Goal: Transaction & Acquisition: Purchase product/service

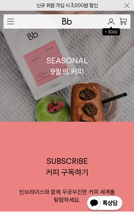
click at [109, 22] on img at bounding box center [111, 21] width 7 height 6
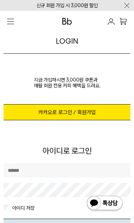
click at [94, 112] on link "카카오로 로그인 / 회원가입" at bounding box center [67, 112] width 127 height 16
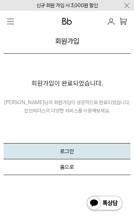
click at [20, 144] on button "로그인" at bounding box center [67, 151] width 127 height 16
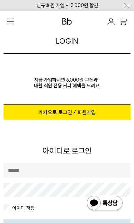
click at [18, 110] on link "카카오로 로그인 / 회원가입" at bounding box center [67, 112] width 127 height 16
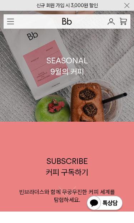
click at [11, 22] on img "button" at bounding box center [10, 22] width 7 height 6
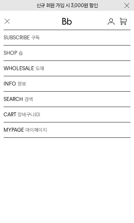
click at [5, 24] on img "button" at bounding box center [7, 22] width 7 height 8
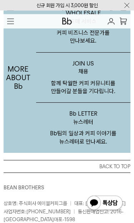
scroll to position [1280, 0]
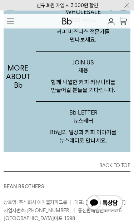
click at [93, 148] on p "Bb팀의 일상과 커피 이야기를 뉴스레터로 만나세요." at bounding box center [83, 140] width 94 height 23
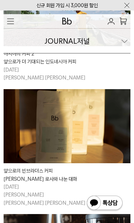
scroll to position [590, 0]
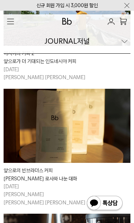
click at [124, 42] on div "JOURNAL 저널" at bounding box center [67, 41] width 127 height 25
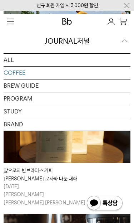
click at [92, 105] on link "PROGRAM" at bounding box center [67, 98] width 127 height 13
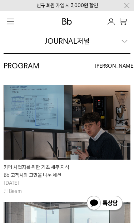
click at [123, 43] on div "JOURNAL 저널" at bounding box center [67, 41] width 127 height 25
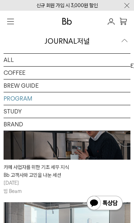
click at [107, 61] on link "ALL" at bounding box center [67, 60] width 127 height 13
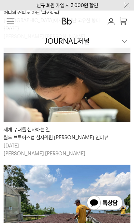
scroll to position [384, 0]
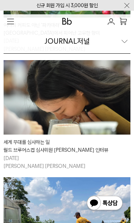
click at [9, 21] on img "button" at bounding box center [10, 22] width 7 height 6
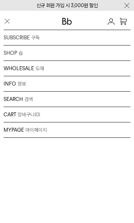
click at [40, 133] on p "마이페이지" at bounding box center [35, 129] width 21 height 7
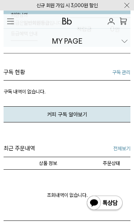
scroll to position [89, 0]
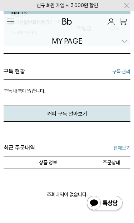
click at [67, 18] on img at bounding box center [67, 21] width 10 height 7
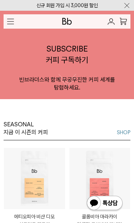
click at [70, 88] on button "button" at bounding box center [67, 79] width 18 height 18
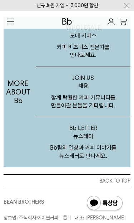
scroll to position [1256, 0]
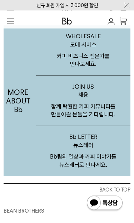
click at [79, 103] on p "JOIN US 채용" at bounding box center [83, 89] width 94 height 27
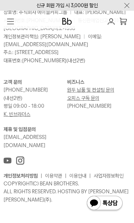
scroll to position [1467, 0]
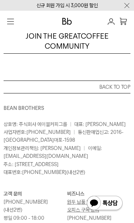
scroll to position [496, 0]
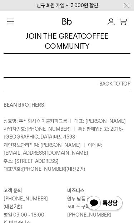
click at [11, 22] on img "button" at bounding box center [10, 22] width 7 height 6
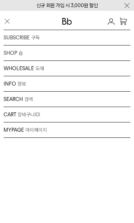
click at [10, 83] on div "INFO 정보 브랜드 커피위키 저널 매장안내 채용" at bounding box center [67, 83] width 127 height 15
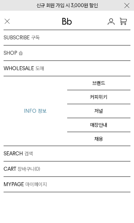
click at [101, 125] on link "매장안내" at bounding box center [99, 125] width 64 height 14
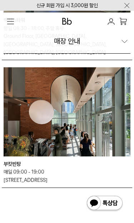
scroll to position [1492, 0]
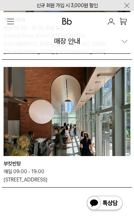
click at [9, 19] on img "button" at bounding box center [10, 22] width 7 height 6
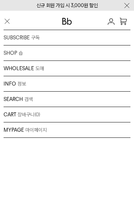
click at [22, 78] on div "INFO 정보 브랜드 커피위키 저널 매장안내 채용" at bounding box center [67, 83] width 127 height 15
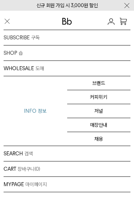
click at [101, 82] on link "브랜드" at bounding box center [99, 83] width 64 height 14
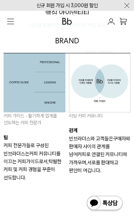
scroll to position [480, 0]
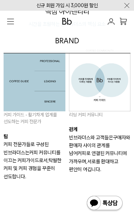
click at [10, 20] on img "button" at bounding box center [10, 22] width 7 height 6
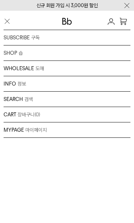
click at [17, 98] on p "SEARCH" at bounding box center [13, 98] width 19 height 7
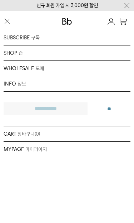
click at [14, 55] on div "SHOP 숍 원두 드립백/콜드브루/캡슐 선물세트 커피용품 프로그램" at bounding box center [67, 52] width 127 height 15
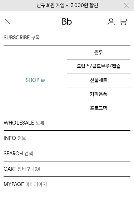
click at [101, 112] on link "프로그램" at bounding box center [99, 108] width 64 height 14
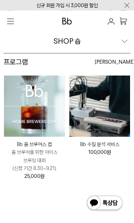
scroll to position [7, 0]
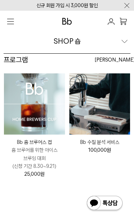
click at [33, 113] on img at bounding box center [34, 103] width 61 height 61
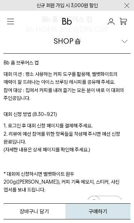
scroll to position [195, 0]
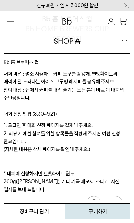
click at [108, 213] on button "구매하기" at bounding box center [97, 211] width 65 height 16
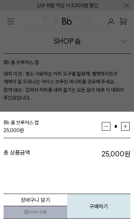
click at [101, 206] on button "구매하기" at bounding box center [99, 205] width 64 height 25
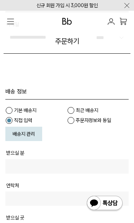
scroll to position [244, 0]
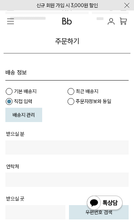
click at [46, 145] on input "text" at bounding box center [66, 148] width 123 height 14
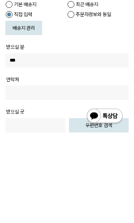
scroll to position [331, 0]
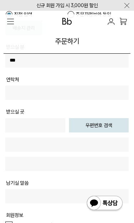
type input "***"
click at [61, 98] on input "text" at bounding box center [66, 92] width 123 height 14
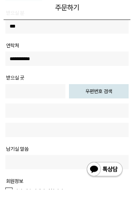
type input "**********"
click at [108, 118] on button "우편번호 검색" at bounding box center [99, 125] width 60 height 14
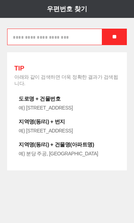
scroll to position [0, 0]
click at [71, 33] on input "text" at bounding box center [67, 37] width 120 height 16
click at [112, 40] on input "**" at bounding box center [114, 37] width 25 height 16
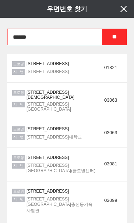
scroll to position [1113, 0]
click at [66, 37] on input "******" at bounding box center [67, 37] width 120 height 16
click at [117, 33] on input "**" at bounding box center [114, 37] width 25 height 16
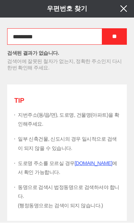
click at [71, 39] on input "*********" at bounding box center [67, 36] width 120 height 16
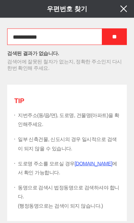
click at [109, 36] on input "**" at bounding box center [114, 37] width 25 height 16
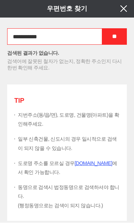
click at [115, 37] on input "**" at bounding box center [114, 36] width 25 height 16
click at [74, 38] on input "**********" at bounding box center [67, 36] width 120 height 16
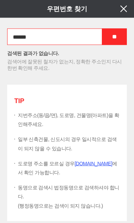
type input "******"
click at [120, 33] on input "**" at bounding box center [114, 37] width 25 height 16
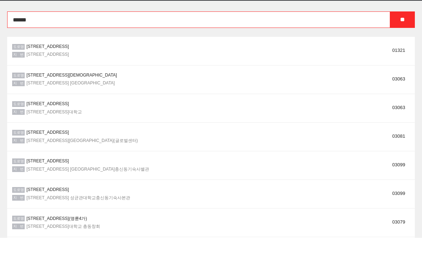
scroll to position [683, 0]
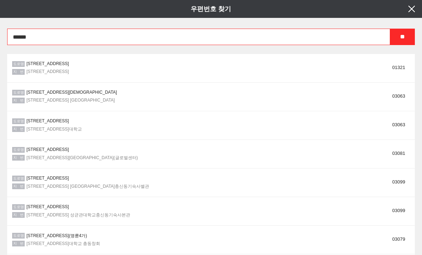
type input "*****"
type input "**********"
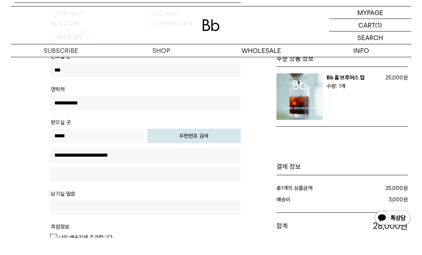
scroll to position [248, 0]
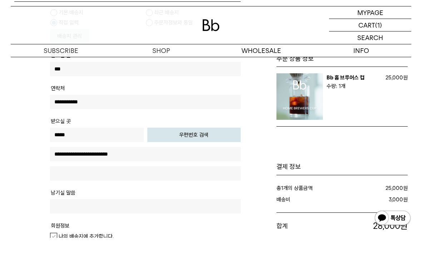
click at [134, 183] on input "text" at bounding box center [145, 190] width 191 height 14
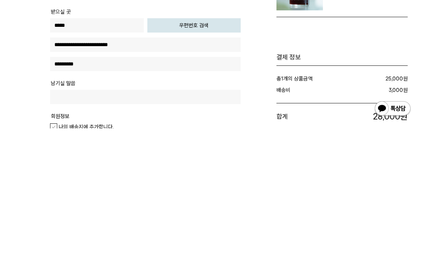
scroll to position [375, 0]
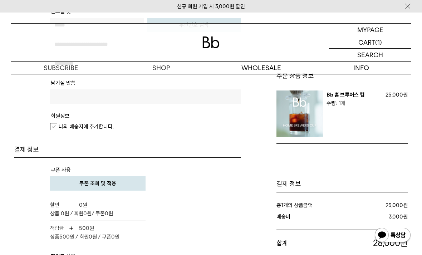
type input "*********"
click at [55, 126] on label "나의 배송지에 추가합니다." at bounding box center [82, 126] width 64 height 7
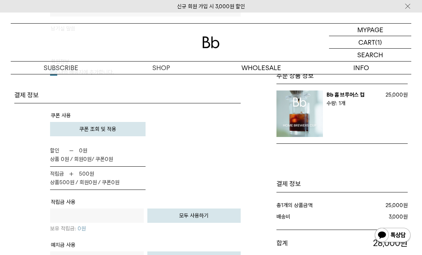
scroll to position [445, 0]
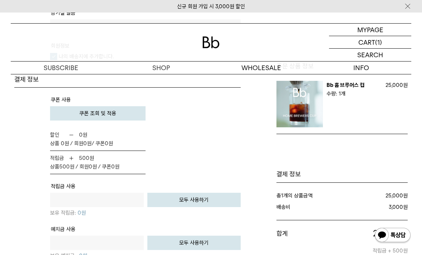
click at [69, 156] on img at bounding box center [71, 158] width 5 height 5
click at [82, 156] on b "500" at bounding box center [84, 158] width 10 height 6
click at [134, 197] on button "모두 사용하기" at bounding box center [194, 200] width 94 height 14
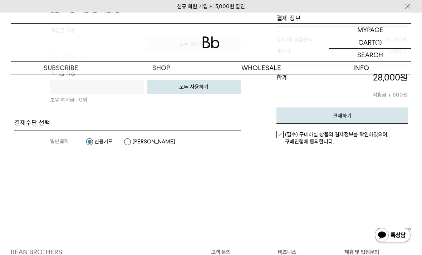
scroll to position [602, 0]
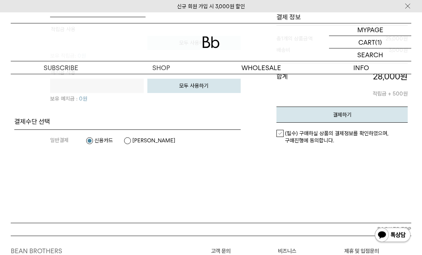
click at [134, 142] on label "카카오페이" at bounding box center [149, 140] width 51 height 7
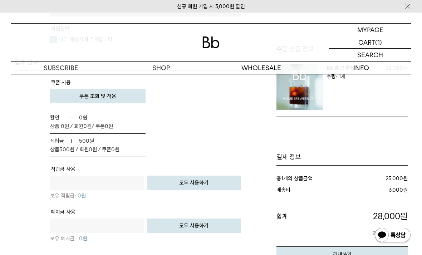
scroll to position [462, 0]
click at [72, 94] on button "쿠폰 조회 및 적용" at bounding box center [97, 96] width 95 height 14
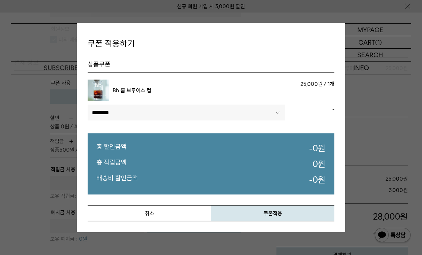
click at [109, 117] on select"] "******** ****" at bounding box center [186, 113] width 197 height 16
select select"] "******"
click at [134, 218] on button "쿠폰적용" at bounding box center [272, 213] width 123 height 16
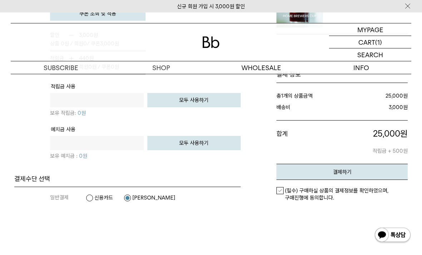
scroll to position [588, 0]
click at [134, 189] on label "(필수) 구매하실 상품의 결제정보를 확인하였으며, 구매진행에 동의합니다." at bounding box center [341, 195] width 131 height 14
click at [134, 169] on button "결제하기" at bounding box center [341, 172] width 131 height 16
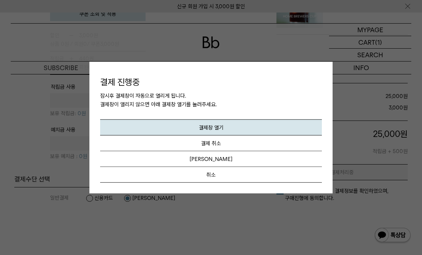
scroll to position [0, 0]
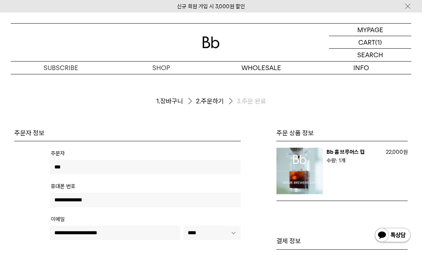
scroll to position [38, 0]
